Goal: Check status: Check status

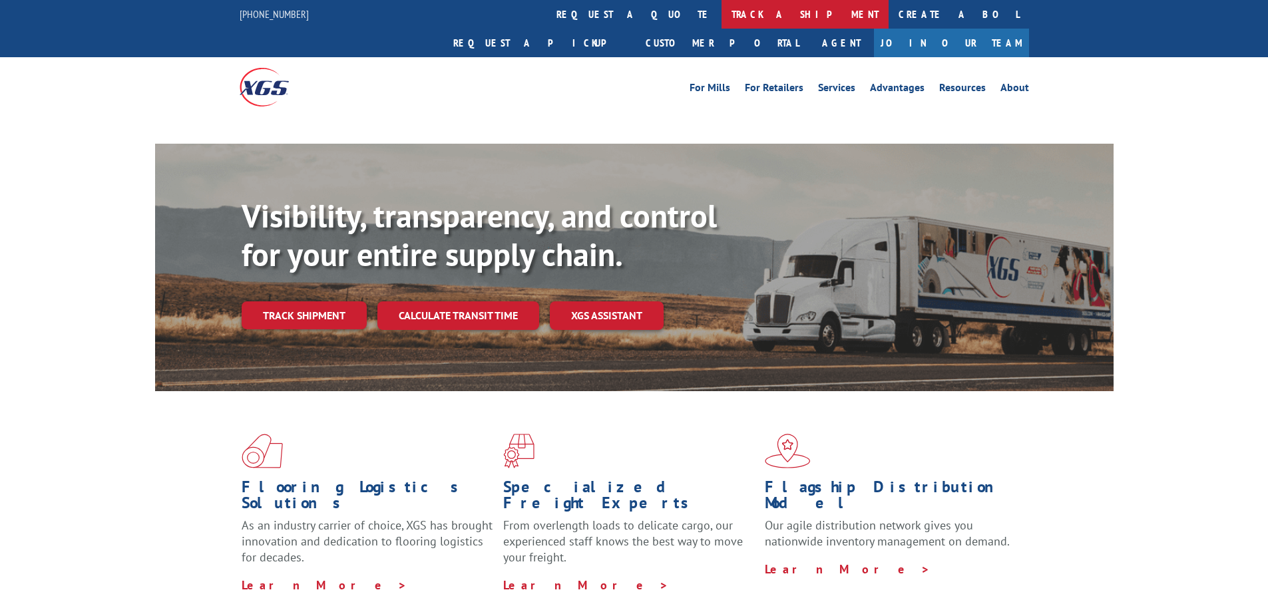
click at [722, 13] on link "track a shipment" at bounding box center [805, 14] width 167 height 29
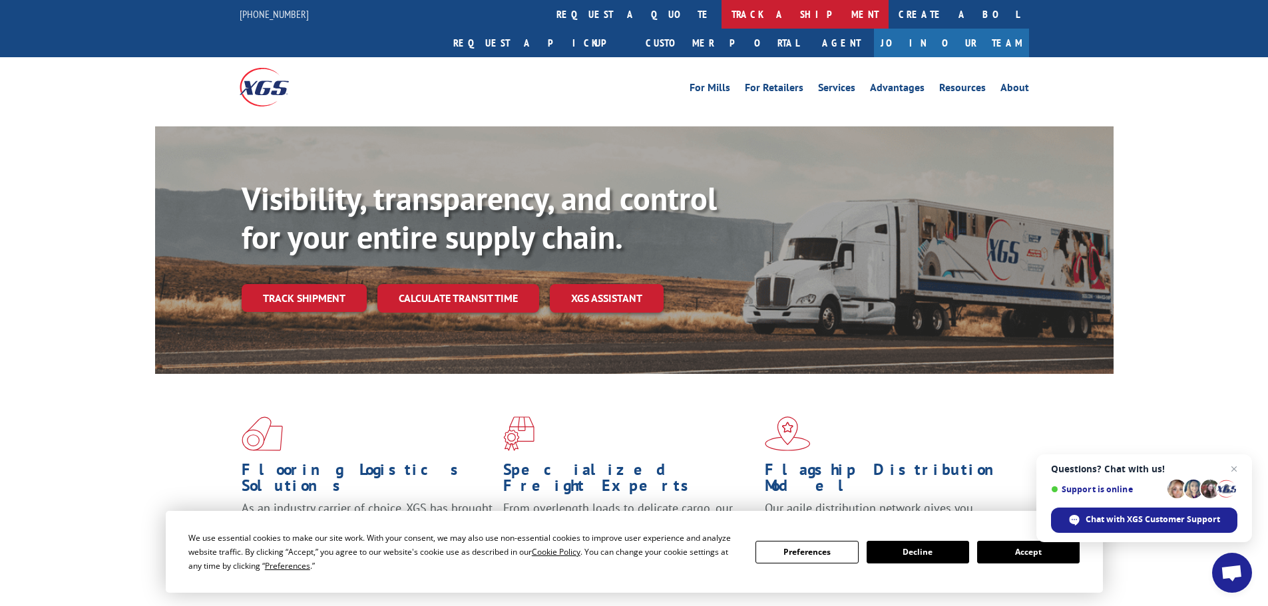
click at [722, 8] on link "track a shipment" at bounding box center [805, 14] width 167 height 29
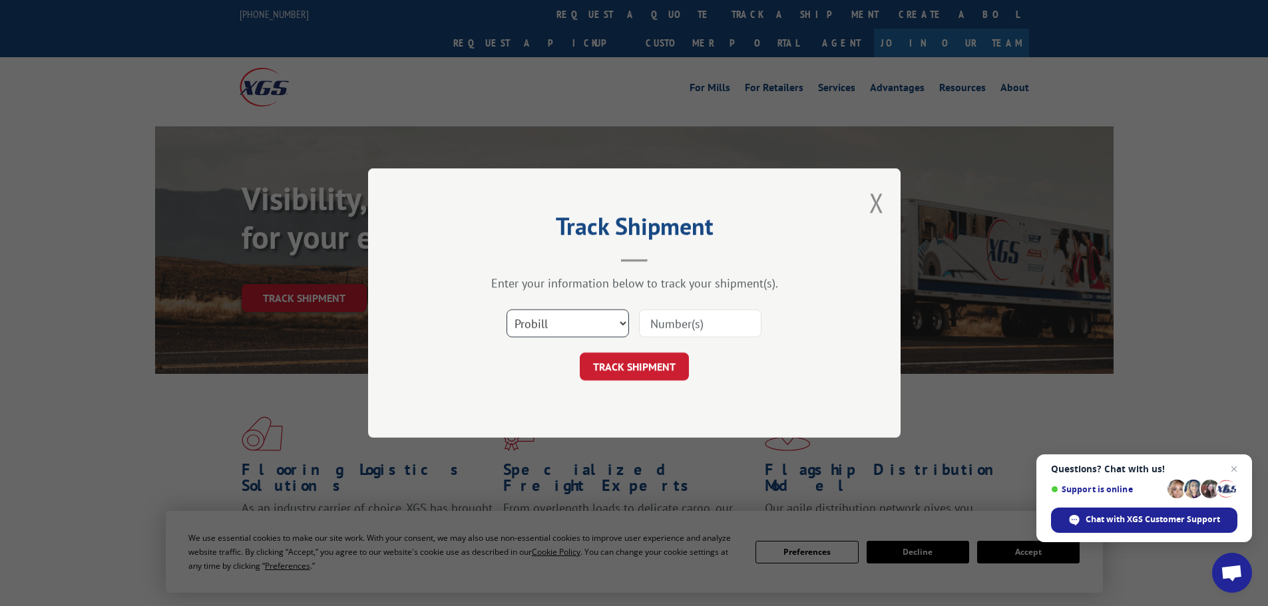
click at [576, 322] on select "Select category... Probill BOL PO" at bounding box center [568, 324] width 122 height 28
select select "po"
click at [507, 310] on select "Select category... Probill BOL PO" at bounding box center [568, 324] width 122 height 28
click at [670, 327] on input at bounding box center [700, 324] width 122 height 28
paste input "05549282"
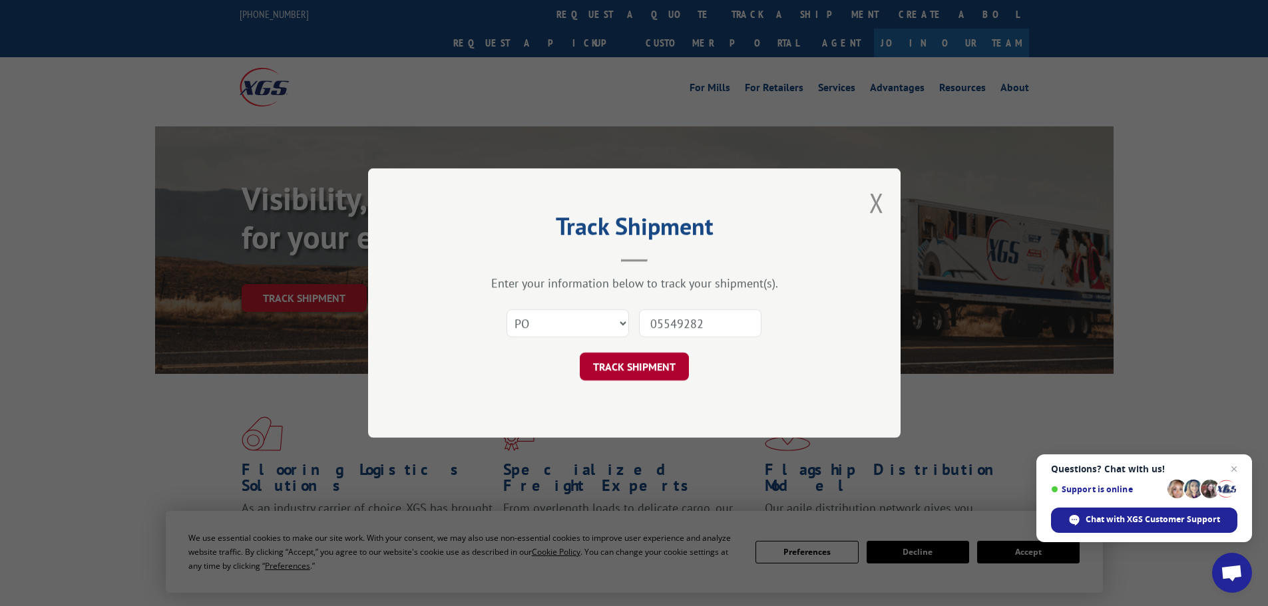
type input "05549282"
click at [644, 372] on button "TRACK SHIPMENT" at bounding box center [634, 367] width 109 height 28
